Goal: Transaction & Acquisition: Download file/media

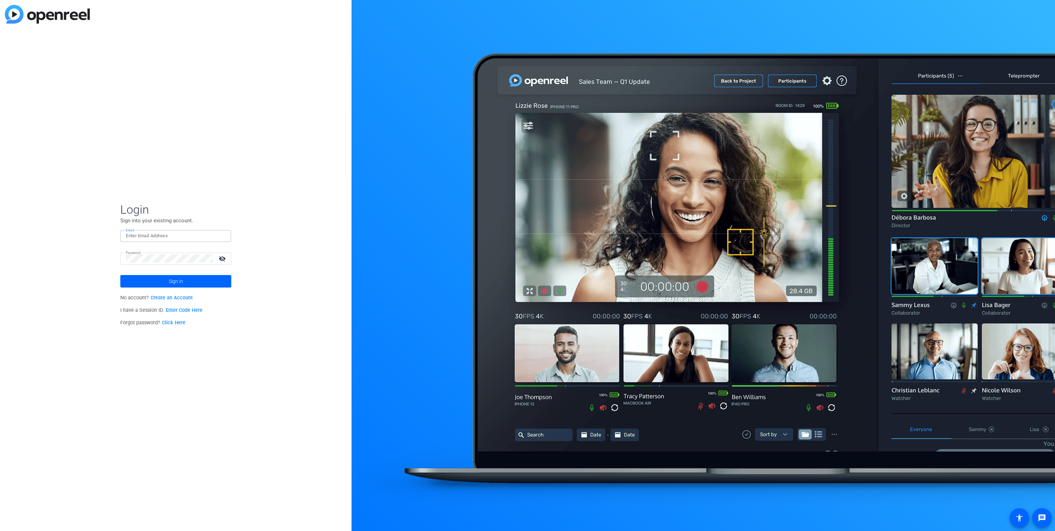
type input "[EMAIL_ADDRESS][DOMAIN_NAME]"
click at [222, 255] on mat-icon "visibility_off" at bounding box center [223, 258] width 17 height 10
drag, startPoint x: 57, startPoint y: 293, endPoint x: 89, endPoint y: 292, distance: 31.9
click at [60, 291] on div "Login Sign into your existing account. Email [EMAIL_ADDRESS][DOMAIN_NAME] Passw…" at bounding box center [176, 265] width 352 height 531
click at [185, 282] on span at bounding box center [175, 281] width 111 height 17
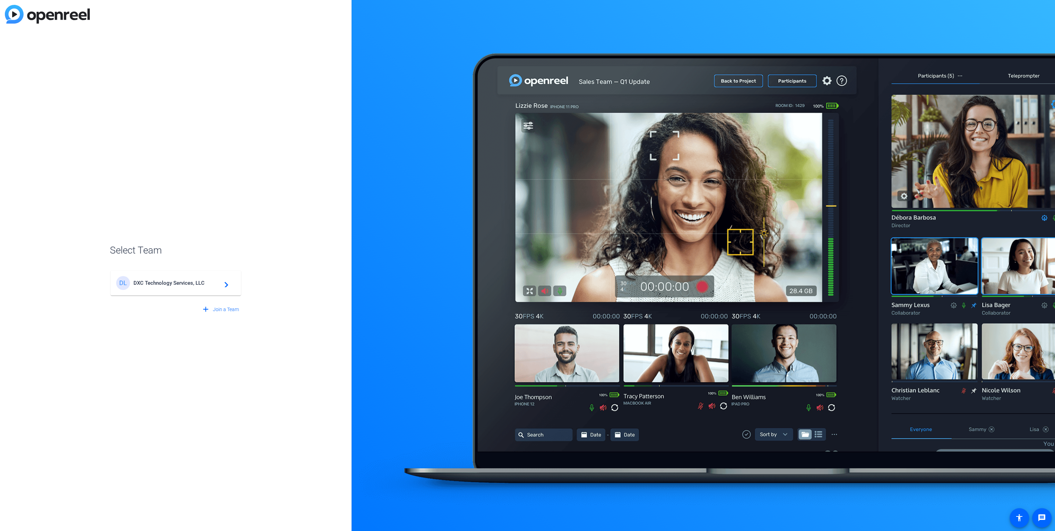
click at [165, 282] on span "DXC Technology Services, LLC" at bounding box center [176, 283] width 87 height 6
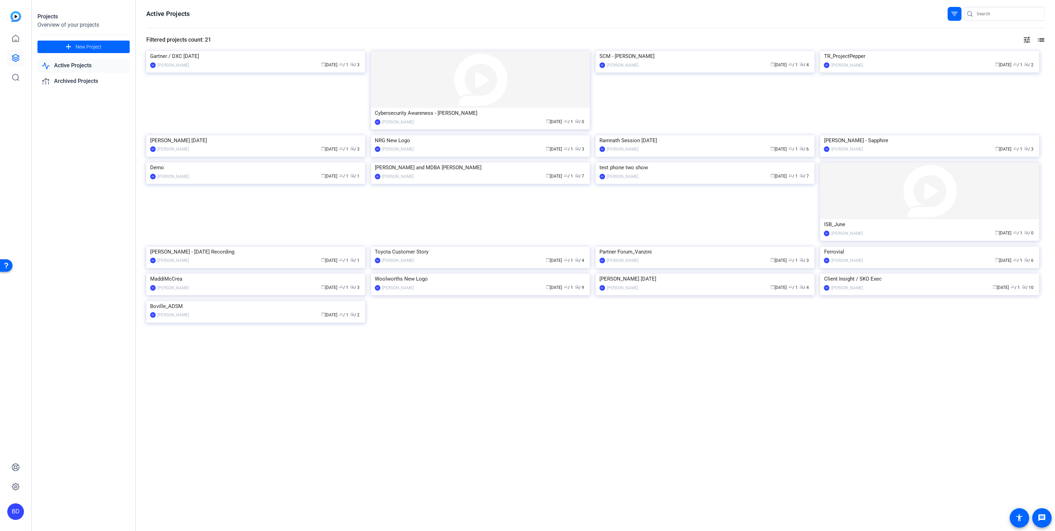
click at [253, 51] on img at bounding box center [255, 51] width 219 height 0
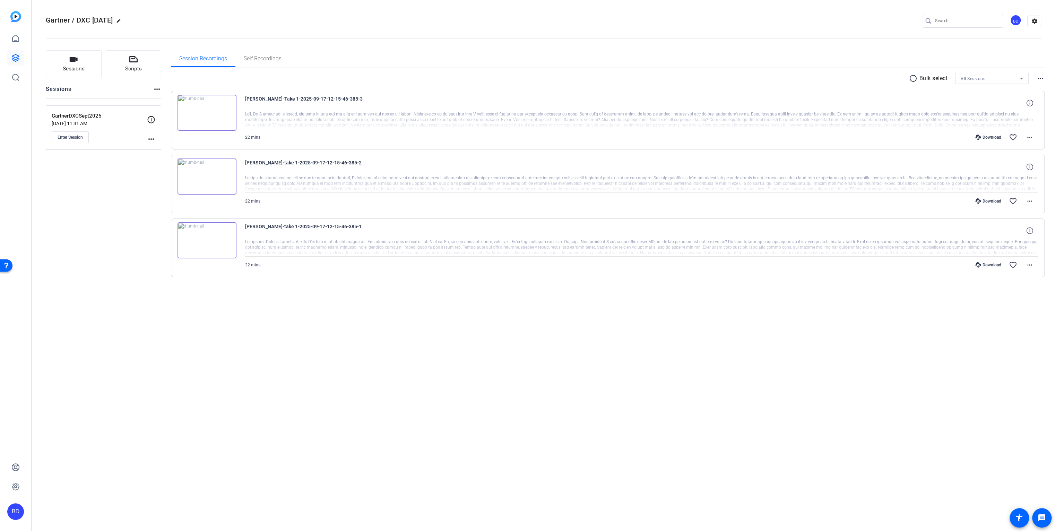
click at [990, 136] on div "Download" at bounding box center [988, 138] width 33 height 6
click at [1033, 136] on mat-icon "more_horiz" at bounding box center [1029, 137] width 8 height 8
click at [1009, 167] on span "Download MP4" at bounding box center [1012, 169] width 42 height 8
click at [1034, 201] on span at bounding box center [1029, 201] width 17 height 17
click at [1011, 232] on span "Download MP4" at bounding box center [1012, 232] width 42 height 8
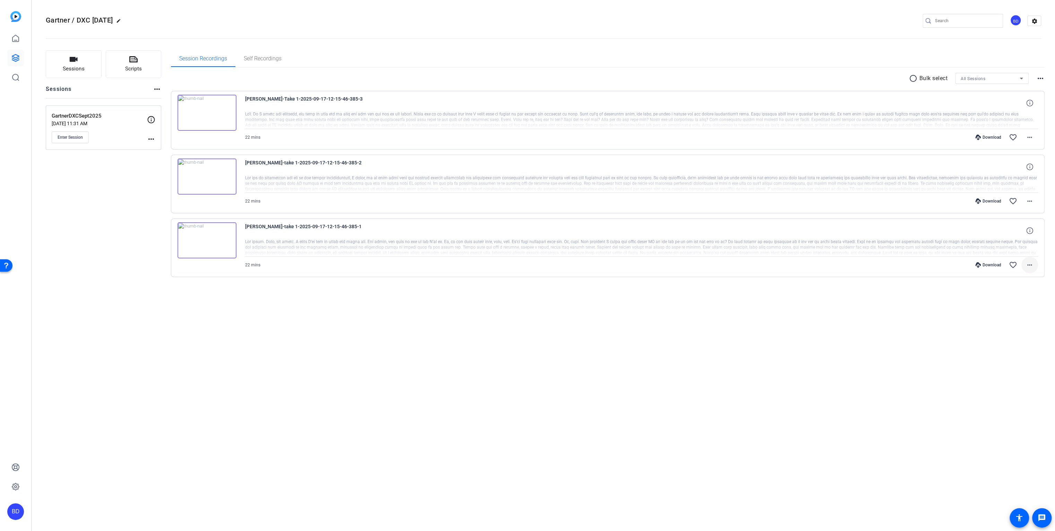
click at [1032, 263] on mat-icon "more_horiz" at bounding box center [1029, 265] width 8 height 8
click at [1005, 294] on span "Download MP4" at bounding box center [1012, 296] width 42 height 8
